Goal: Task Accomplishment & Management: Manage account settings

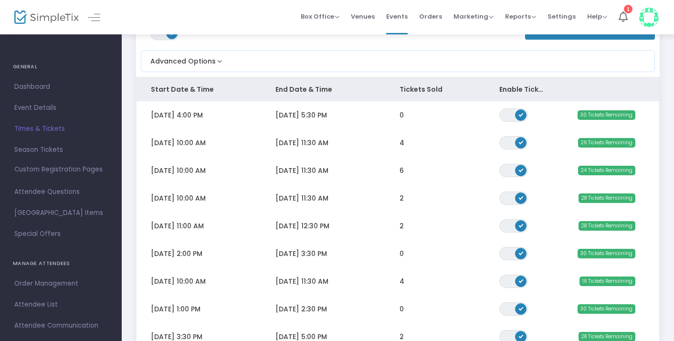
scroll to position [76, 0]
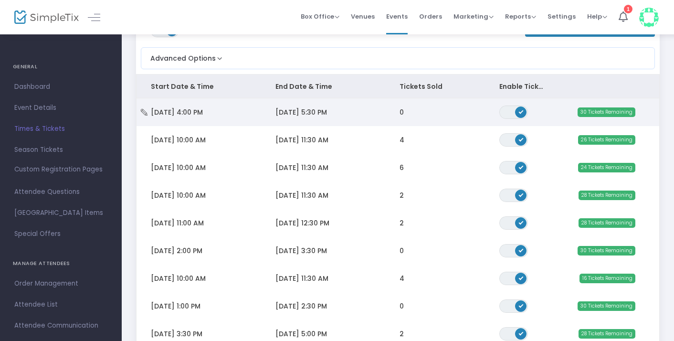
click at [203, 113] on span "[DATE] 4:00 PM" at bounding box center [177, 112] width 52 height 10
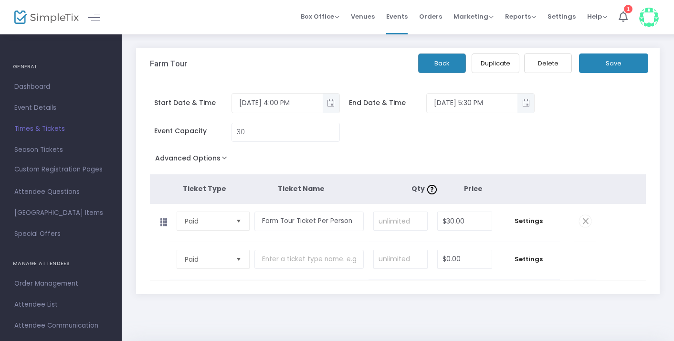
click at [545, 60] on button "Delete" at bounding box center [548, 63] width 48 height 20
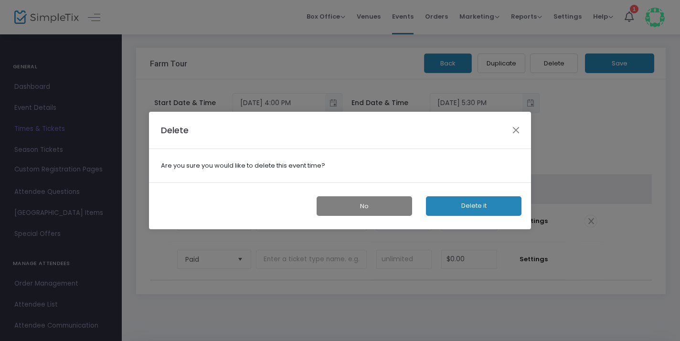
click at [469, 201] on button "Delete it" at bounding box center [473, 206] width 95 height 20
